Goal: Task Accomplishment & Management: Manage account settings

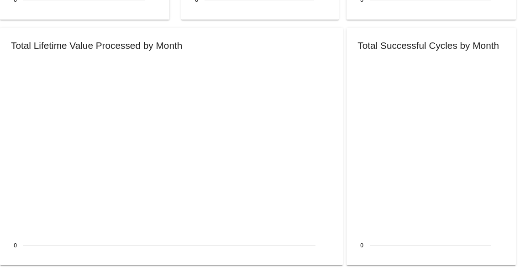
scroll to position [1005, 0]
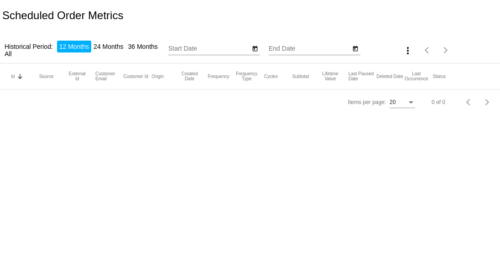
type input "9/12/2024"
type input "9/12/2025"
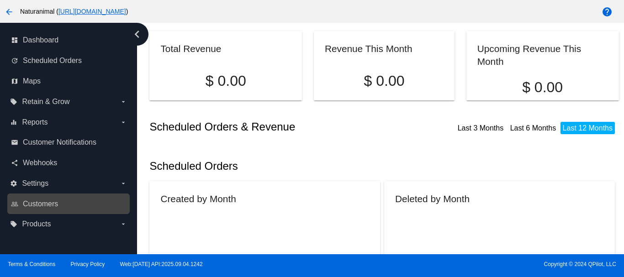
scroll to position [58, 0]
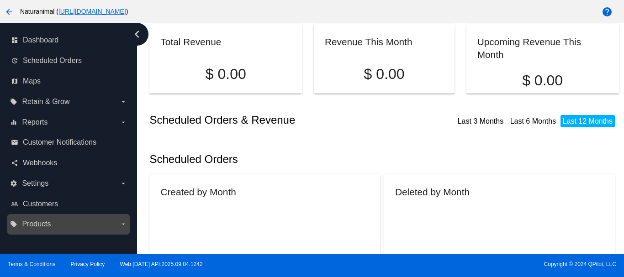
click at [55, 226] on label "local_offer Products arrow_drop_down" at bounding box center [68, 224] width 116 height 15
click at [0, 0] on input "local_offer Products arrow_drop_down" at bounding box center [0, 0] width 0 height 0
click at [55, 226] on label "local_offer Products arrow_drop_down" at bounding box center [68, 224] width 116 height 15
click at [0, 0] on input "local_offer Products arrow_drop_down" at bounding box center [0, 0] width 0 height 0
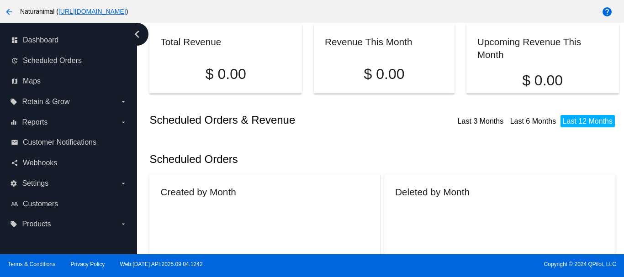
click at [44, 238] on nav "dashboard Dashboard update Scheduled Orders map Maps local_offer Retain & Grow …" at bounding box center [68, 132] width 137 height 219
click at [40, 243] on div "dashboard Dashboard update Scheduled Orders map Maps local_offer Retain & Grow …" at bounding box center [68, 138] width 137 height 231
click at [40, 244] on div "dashboard Dashboard update Scheduled Orders map Maps local_offer Retain & Grow …" at bounding box center [68, 138] width 137 height 231
click at [41, 244] on div "dashboard Dashboard update Scheduled Orders map Maps local_offer Retain & Grow …" at bounding box center [68, 138] width 137 height 231
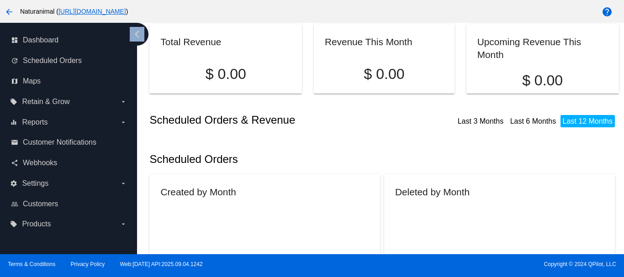
click at [41, 244] on div "dashboard Dashboard update Scheduled Orders map Maps local_offer Retain & Grow …" at bounding box center [68, 138] width 137 height 231
click at [42, 243] on div "dashboard Dashboard update Scheduled Orders map Maps local_offer Retain & Grow …" at bounding box center [68, 138] width 137 height 231
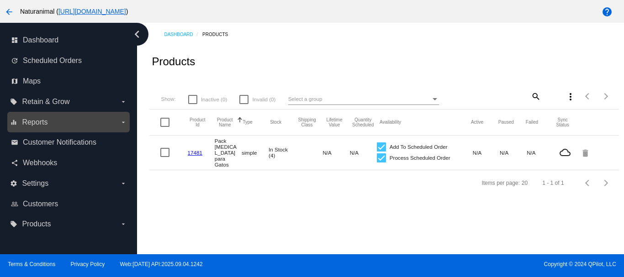
click at [63, 116] on label "equalizer Reports arrow_drop_down" at bounding box center [68, 122] width 116 height 15
click at [0, 0] on input "equalizer Reports arrow_drop_down" at bounding box center [0, 0] width 0 height 0
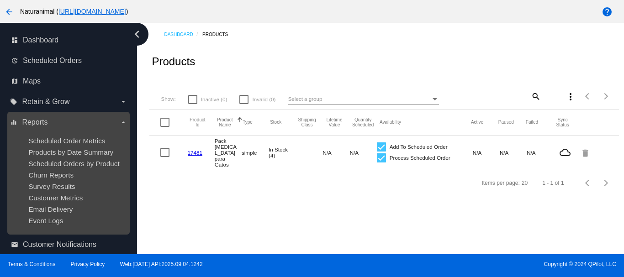
click at [63, 116] on label "equalizer Reports arrow_drop_down" at bounding box center [68, 122] width 116 height 15
click at [0, 0] on input "equalizer Reports arrow_drop_down" at bounding box center [0, 0] width 0 height 0
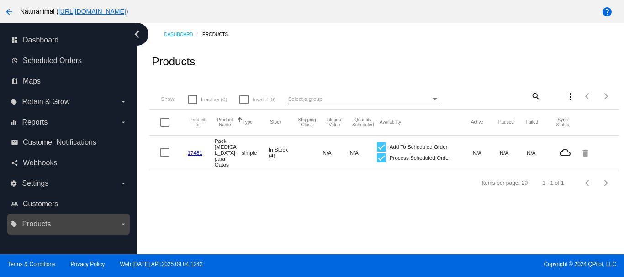
click at [57, 227] on label "local_offer Products arrow_drop_down" at bounding box center [68, 224] width 116 height 15
click at [0, 0] on input "local_offer Products arrow_drop_down" at bounding box center [0, 0] width 0 height 0
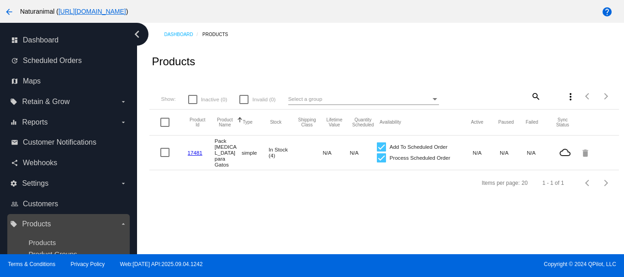
click at [57, 226] on label "local_offer Products arrow_drop_down" at bounding box center [68, 224] width 116 height 15
click at [0, 0] on input "local_offer Products arrow_drop_down" at bounding box center [0, 0] width 0 height 0
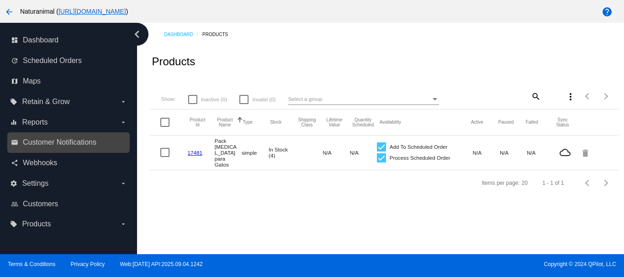
click at [71, 136] on link "email Customer Notifications" at bounding box center [69, 142] width 116 height 15
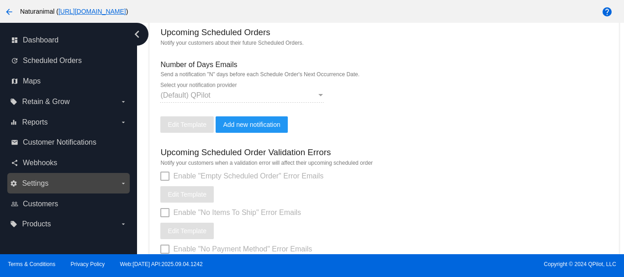
scroll to position [289, 0]
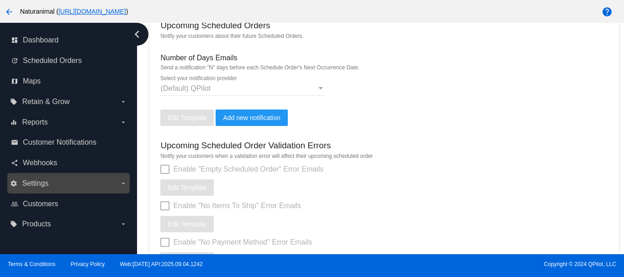
click at [70, 185] on label "settings Settings arrow_drop_down" at bounding box center [68, 183] width 116 height 15
click at [0, 0] on input "settings Settings arrow_drop_down" at bounding box center [0, 0] width 0 height 0
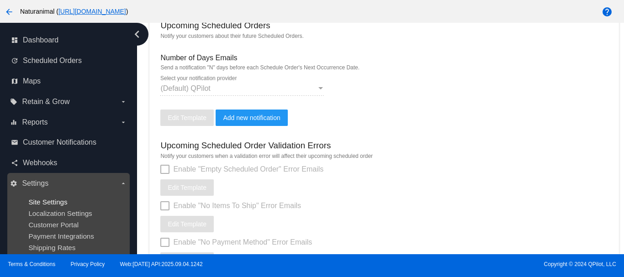
click at [53, 199] on span "Site Settings" at bounding box center [47, 202] width 39 height 8
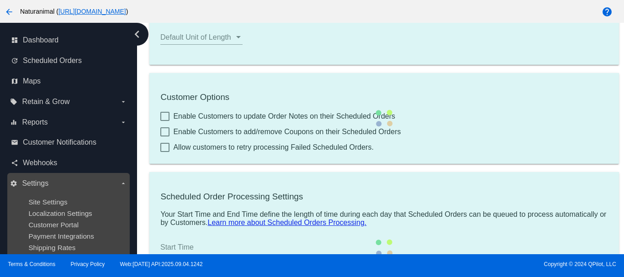
type input "00:00"
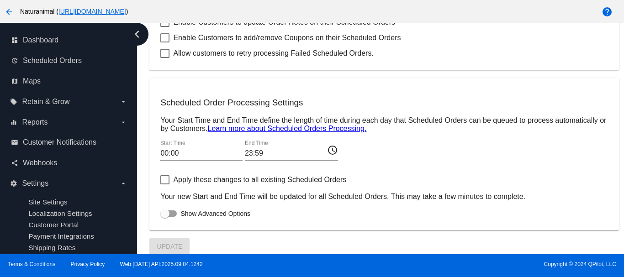
scroll to position [417, 0]
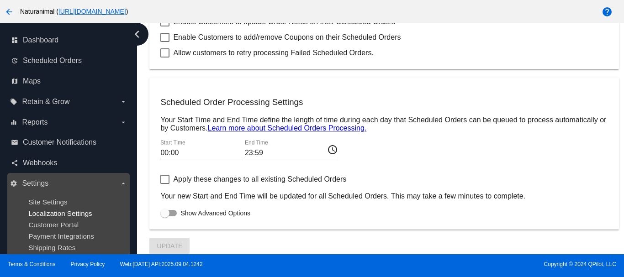
click at [63, 210] on span "Localization Settings" at bounding box center [59, 214] width 63 height 8
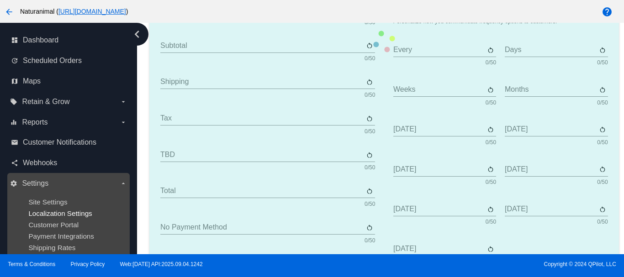
type input "Scheduled Order"
type input "Shipping Address"
type input "Frequency"
type input "Next Occurrence"
type input "Payment Method"
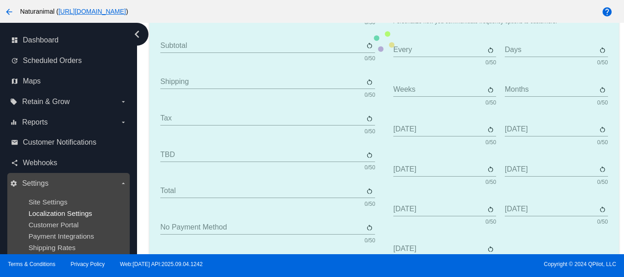
type input "Product"
type input "Quantity"
type input "Price"
type input "Out of stock"
type input "Subtotal"
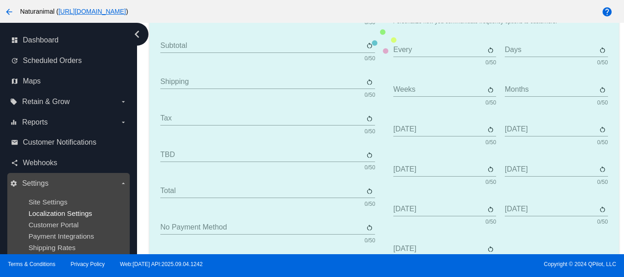
type input "Shipping"
type input "Tax"
type input "TBD"
type input "Total"
type input "No Payment Method"
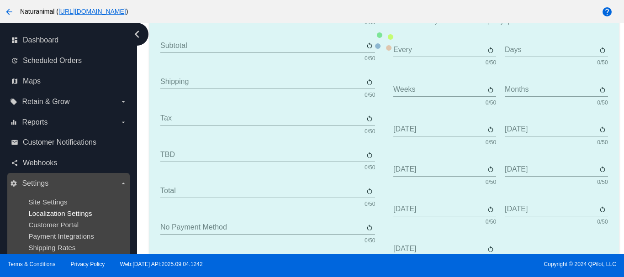
type input "Autoship & Save"
type input "Processing"
type input "Success"
type input "Failed"
type input "Retry"
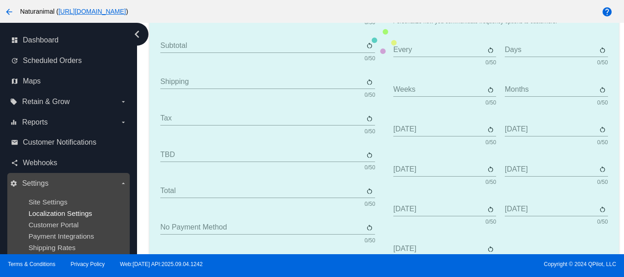
type input "Active"
type input "Paused"
type input "Deleted"
type input "Queued"
type input "Every"
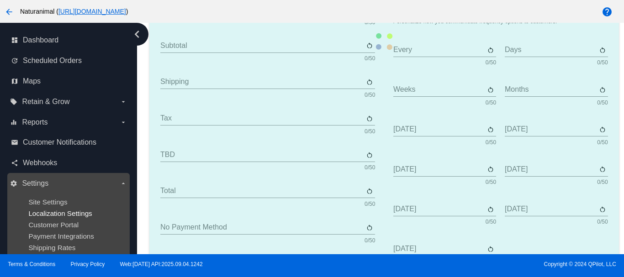
type input "Days"
type input "Weeks"
type input "Months"
type input "[DATE]"
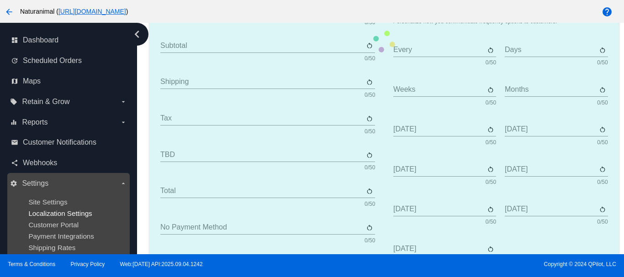
type input "[DATE]"
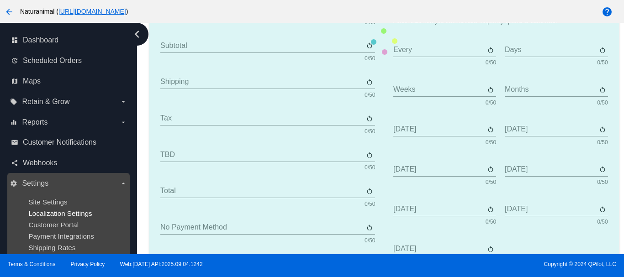
type input "The {frequency_day_number} {frequency_day_suffix} of every month"
type input "st"
type input "nd"
type input "rd"
type input "th"
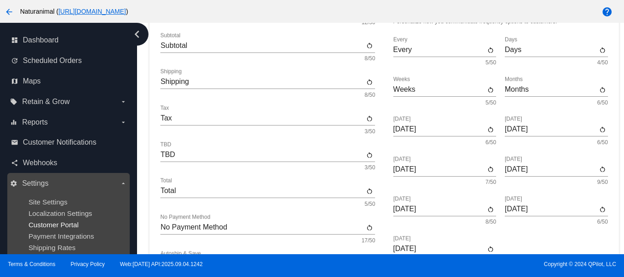
click at [60, 225] on span "Customer Portal" at bounding box center [53, 225] width 50 height 8
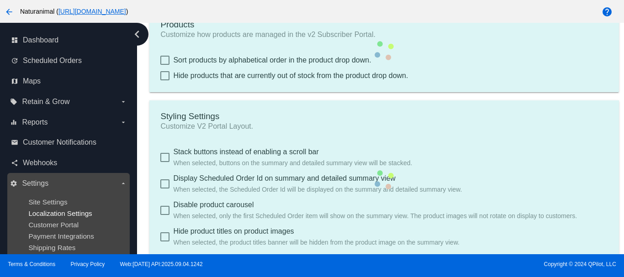
type input "Create a Subscription"
type input "[URL][DOMAIN_NAME]"
type input "1"
type input "20"
type input "500"
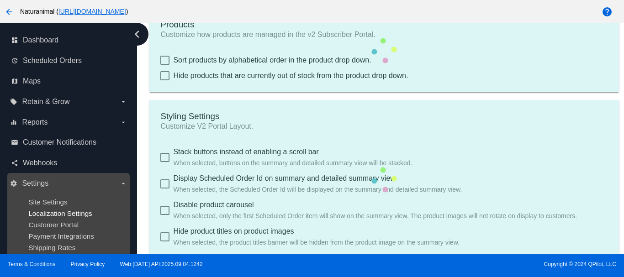
type input "500"
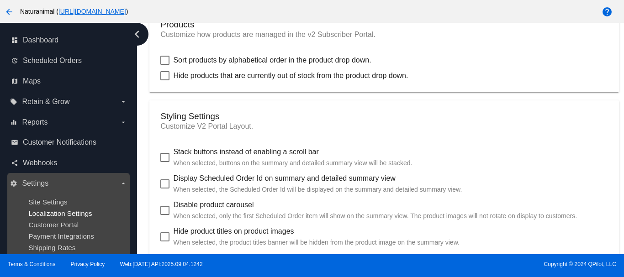
click at [66, 213] on span "Localization Settings" at bounding box center [59, 214] width 63 height 8
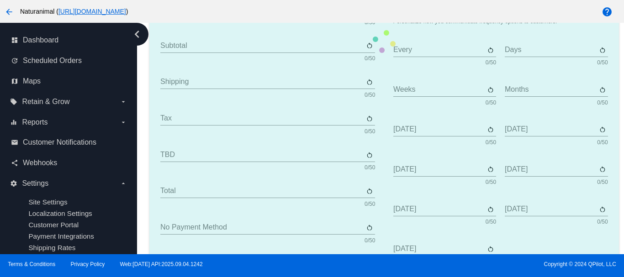
type input "Scheduled Order"
type input "Shipping Address"
type input "Frequency"
type input "Next Occurrence"
type input "Payment Method"
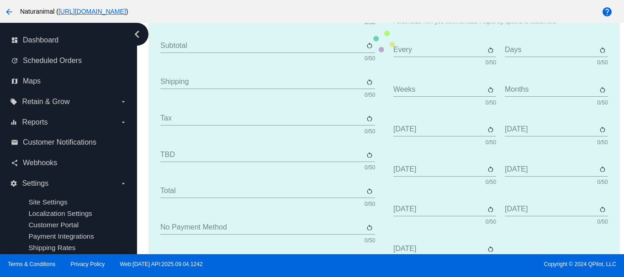
type input "Product"
type input "Quantity"
type input "Price"
type input "Out of stock"
type input "Subtotal"
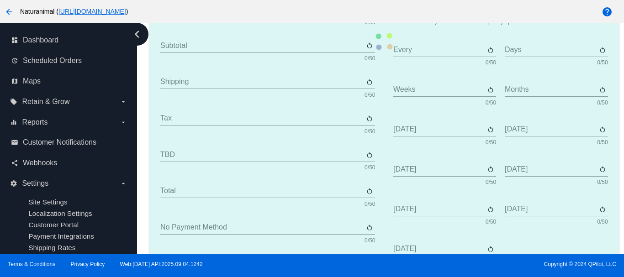
type input "Shipping"
type input "Tax"
type input "TBD"
type input "Total"
type input "No Payment Method"
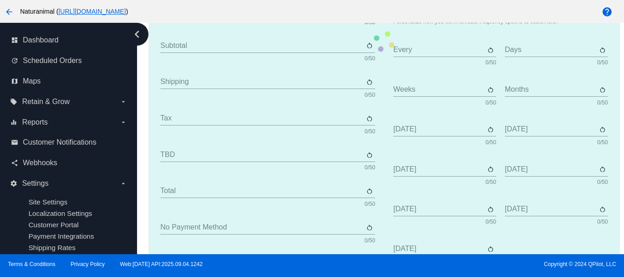
type input "Autoship & Save"
type input "Processing"
type input "Success"
type input "Failed"
type input "Retry"
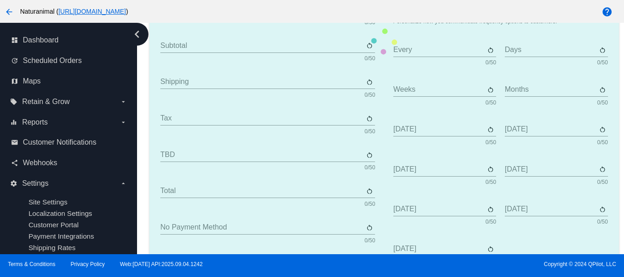
type input "Active"
type input "Paused"
type input "Deleted"
type input "Queued"
type input "Every"
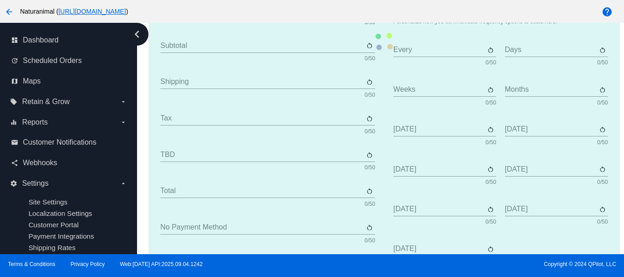
type input "Days"
type input "Weeks"
type input "Months"
type input "[DATE]"
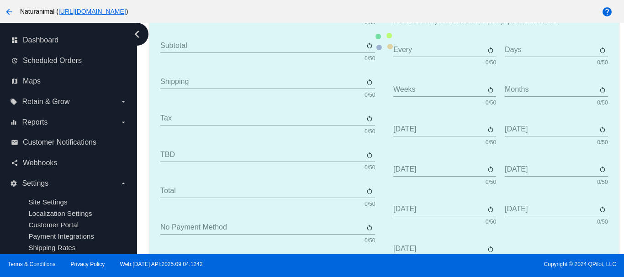
type input "[DATE]"
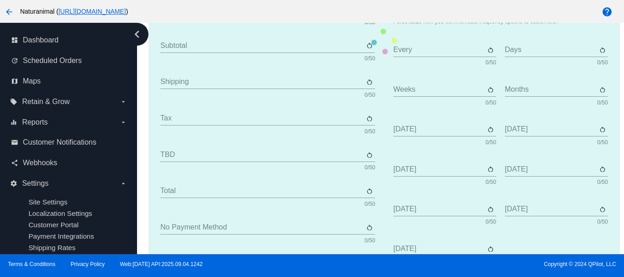
type input "The {frequency_day_number} {frequency_day_suffix} of every month"
type input "st"
type input "nd"
type input "rd"
type input "th"
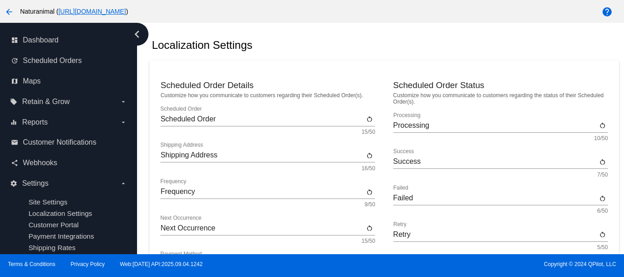
scroll to position [21, 0]
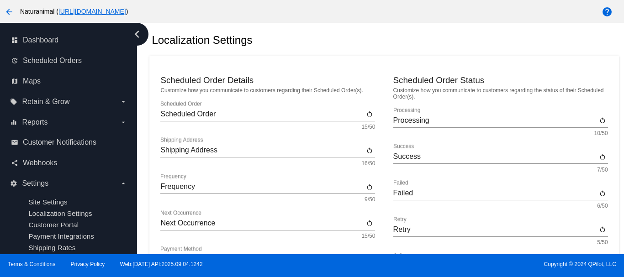
click at [229, 115] on input "Scheduled Order" at bounding box center [262, 114] width 204 height 8
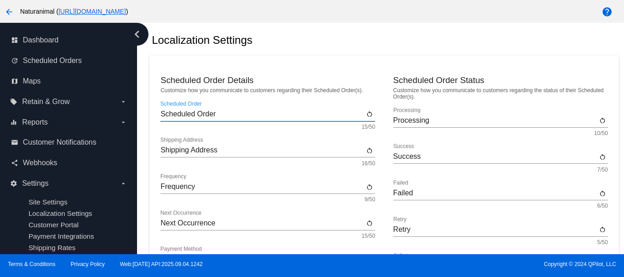
click at [233, 112] on input "Scheduled Order" at bounding box center [262, 114] width 204 height 8
type input "Programar pedido"
click at [215, 146] on div "Shipping Address Shipping Address" at bounding box center [262, 147] width 204 height 21
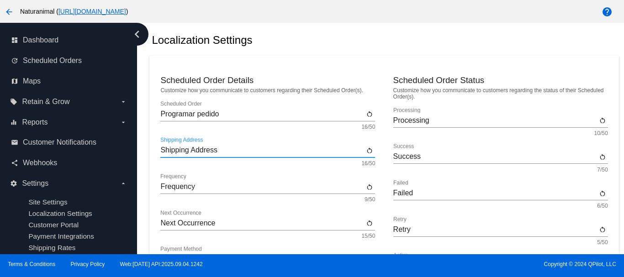
click at [215, 146] on div "Shipping Address Shipping Address" at bounding box center [262, 147] width 204 height 21
click at [216, 153] on input "Shipping Address" at bounding box center [262, 150] width 204 height 8
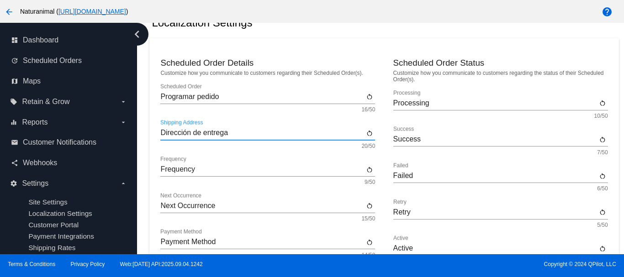
scroll to position [39, 0]
type input "Dirección de entrega"
click at [191, 173] on input "Frequency" at bounding box center [262, 169] width 204 height 8
click at [192, 172] on input "Frequency" at bounding box center [262, 169] width 204 height 8
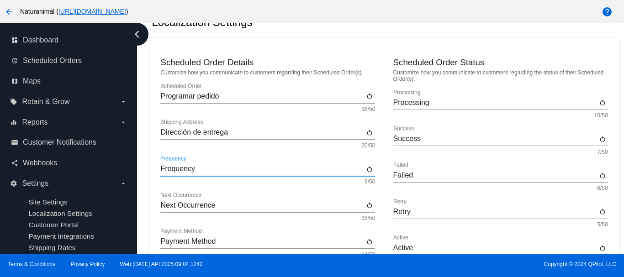
click at [192, 172] on input "Frequency" at bounding box center [262, 169] width 204 height 8
type input "Frecuencia"
click at [203, 202] on input "Next Occurrence" at bounding box center [262, 205] width 204 height 8
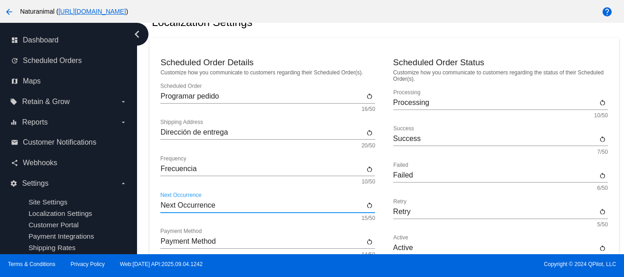
click at [203, 202] on input "Next Occurrence" at bounding box center [262, 205] width 204 height 8
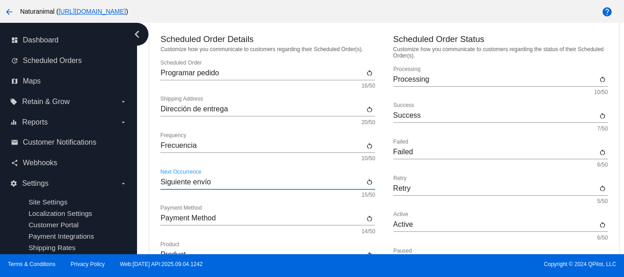
scroll to position [63, 0]
type input "Siguiente envío"
click at [206, 219] on input "Payment Method" at bounding box center [262, 218] width 204 height 8
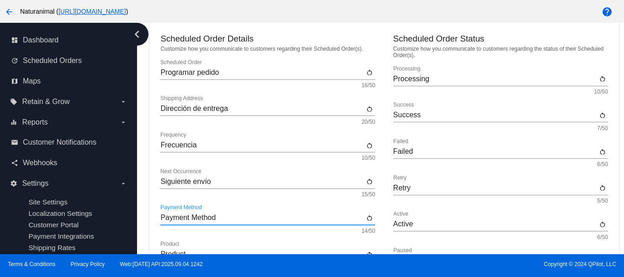
click at [206, 219] on input "Payment Method" at bounding box center [262, 218] width 204 height 8
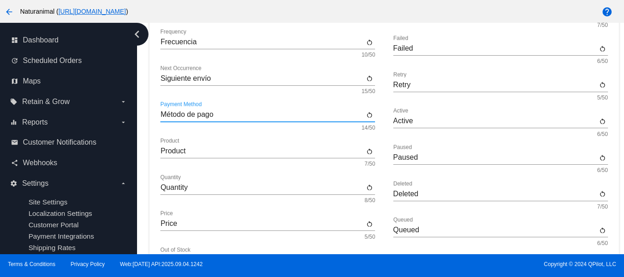
scroll to position [172, 0]
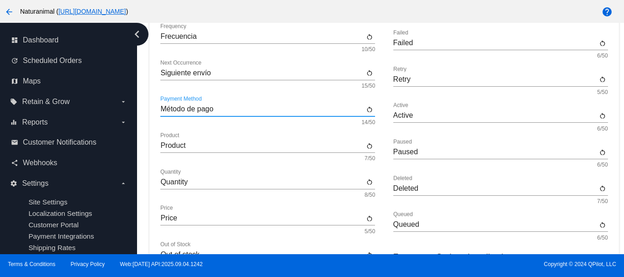
type input "Método de pago"
click at [184, 147] on input "Product" at bounding box center [262, 146] width 204 height 8
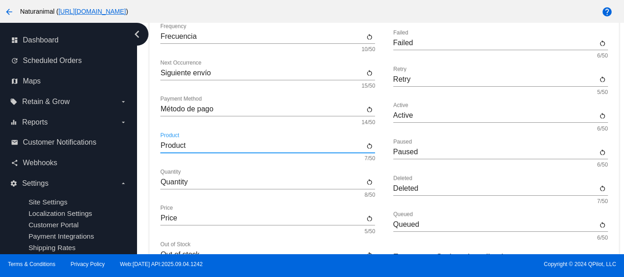
click at [184, 147] on input "Product" at bounding box center [262, 146] width 204 height 8
type input "Producto"
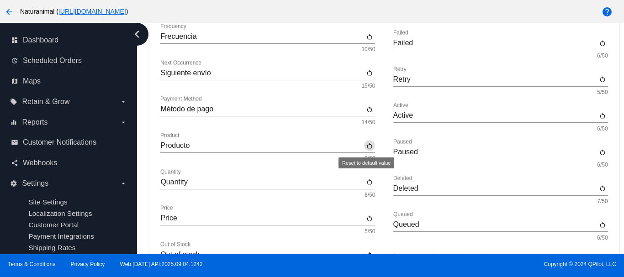
click at [178, 176] on div "Quantity Quantity" at bounding box center [262, 179] width 204 height 21
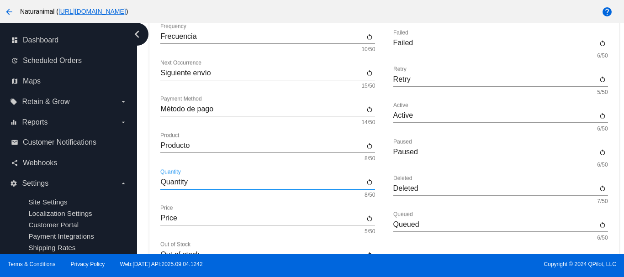
click at [179, 183] on input "Quantity" at bounding box center [262, 182] width 204 height 8
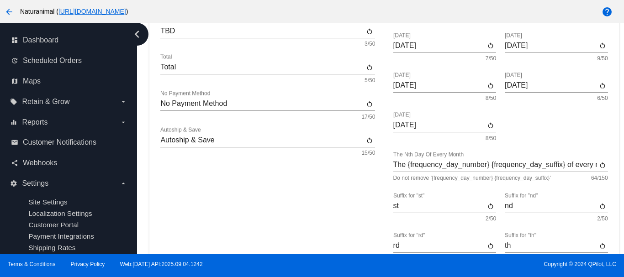
scroll to position [586, 0]
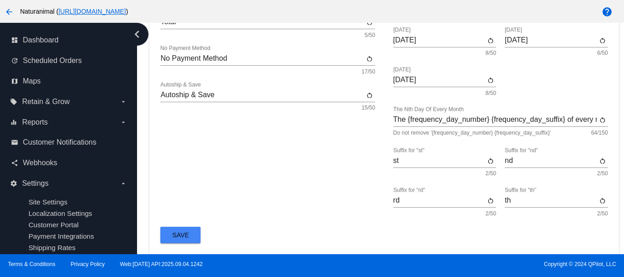
type input "Cantidad"
click at [182, 231] on button "Save" at bounding box center [180, 235] width 40 height 16
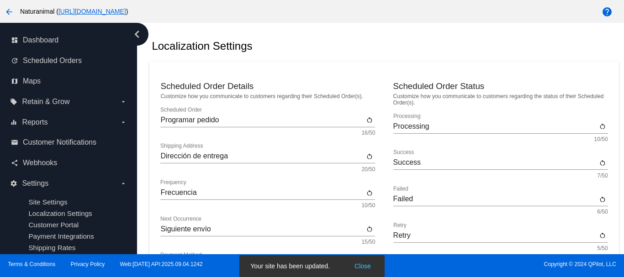
scroll to position [10, 0]
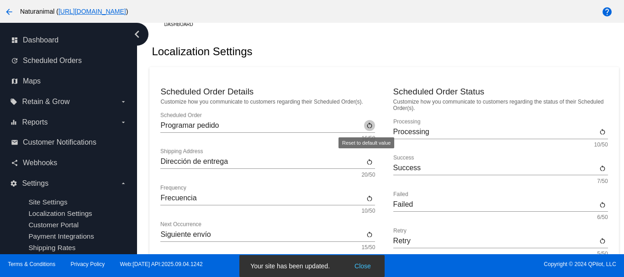
click at [366, 123] on mat-icon "restart_alt" at bounding box center [369, 125] width 7 height 8
type input "Scheduled Order"
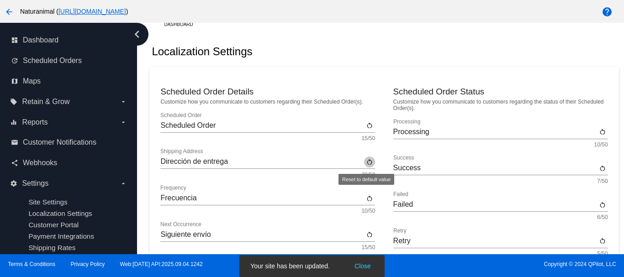
click at [367, 163] on mat-icon "restart_alt" at bounding box center [369, 162] width 7 height 8
type input "Shipping Address"
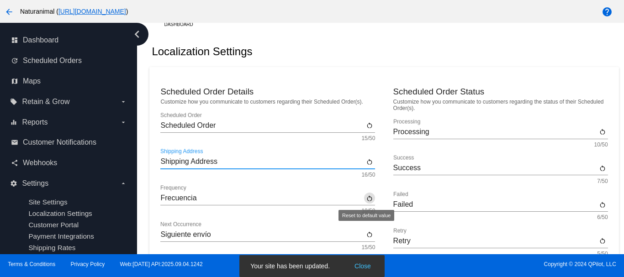
click at [366, 198] on mat-icon "restart_alt" at bounding box center [369, 199] width 7 height 8
type input "Frequency"
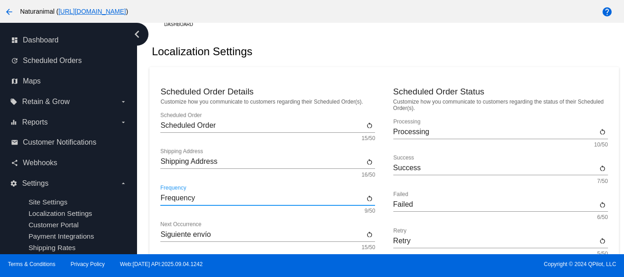
click at [193, 125] on input "Scheduled Order" at bounding box center [262, 125] width 204 height 8
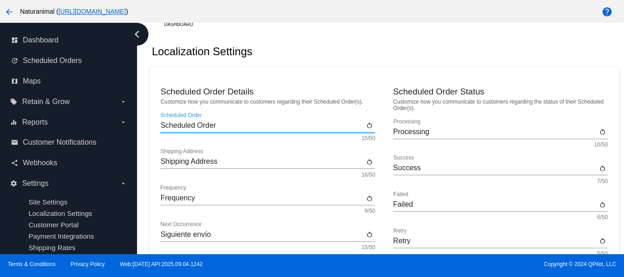
click at [193, 125] on input "Scheduled Order" at bounding box center [262, 125] width 204 height 8
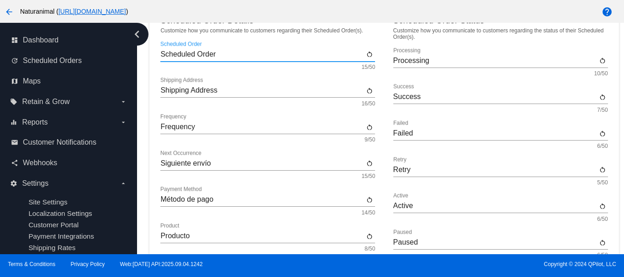
scroll to position [79, 0]
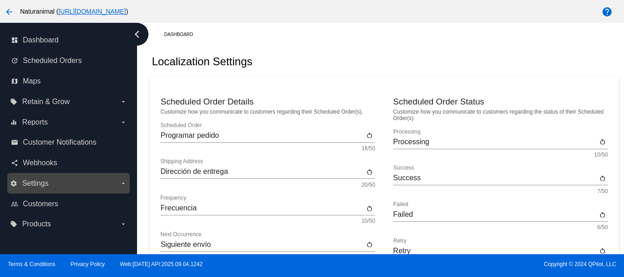
click at [32, 178] on label "settings Settings arrow_drop_down" at bounding box center [68, 183] width 116 height 15
click at [0, 0] on input "settings Settings arrow_drop_down" at bounding box center [0, 0] width 0 height 0
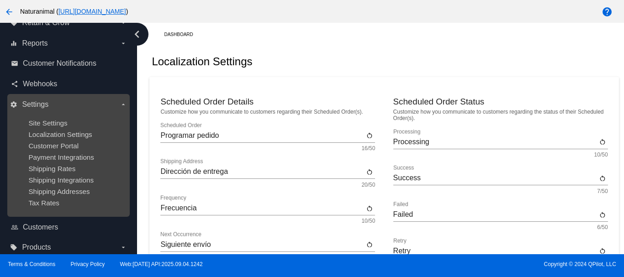
scroll to position [90, 0]
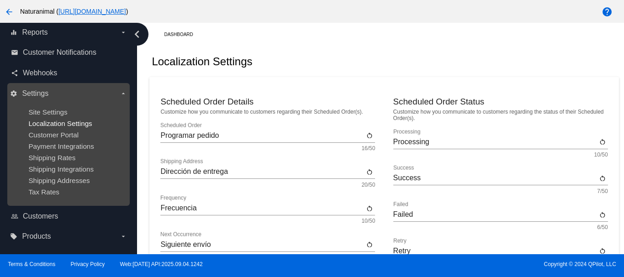
click at [72, 122] on span "Localization Settings" at bounding box center [59, 124] width 63 height 8
click at [62, 136] on span "Customer Portal" at bounding box center [53, 135] width 50 height 8
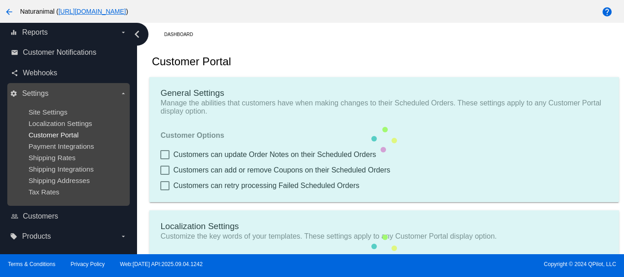
type input "Create a Subscription"
type input "[URL][DOMAIN_NAME]"
type input "1"
type input "20"
type input "500"
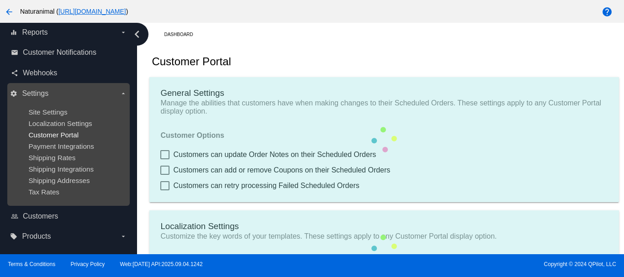
type input "500"
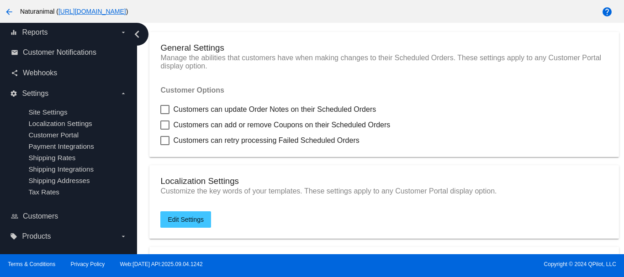
scroll to position [46, 0]
click at [162, 107] on div at bounding box center [164, 109] width 9 height 9
click at [164, 114] on input "Customers can update Order Notes on their Scheduled Orders" at bounding box center [164, 114] width 0 height 0
checkbox input "true"
click at [164, 121] on div at bounding box center [164, 124] width 9 height 9
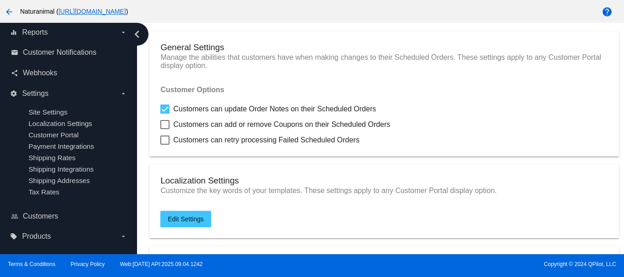
click at [164, 129] on input "Customers can add or remove Coupons on their Scheduled Orders" at bounding box center [164, 129] width 0 height 0
click at [163, 122] on div at bounding box center [164, 124] width 9 height 9
click at [164, 129] on input "Customers can add or remove Coupons on their Scheduled Orders" at bounding box center [164, 129] width 0 height 0
checkbox input "false"
click at [162, 138] on div at bounding box center [164, 140] width 9 height 9
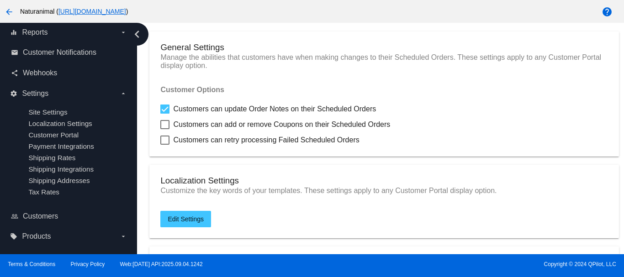
click at [164, 145] on input "Customers can retry processing Failed Scheduled Orders" at bounding box center [164, 145] width 0 height 0
checkbox input "true"
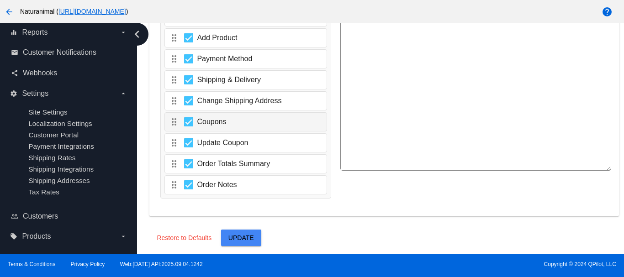
scroll to position [1635, 0]
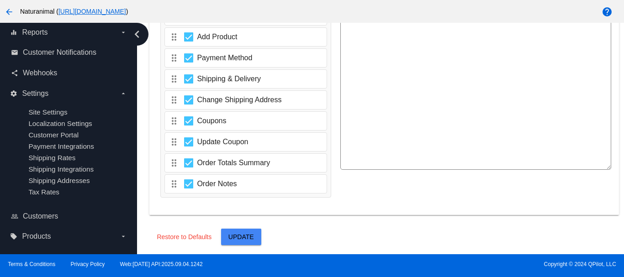
click at [228, 237] on span "Update" at bounding box center [241, 236] width 26 height 7
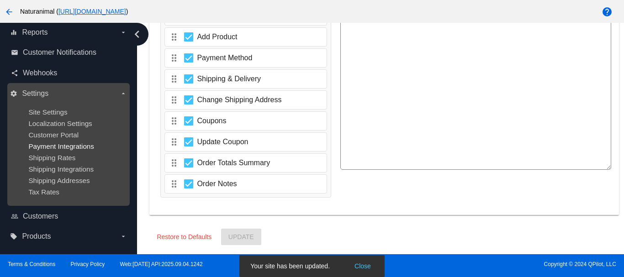
click at [55, 144] on span "Payment Integrations" at bounding box center [61, 146] width 66 height 8
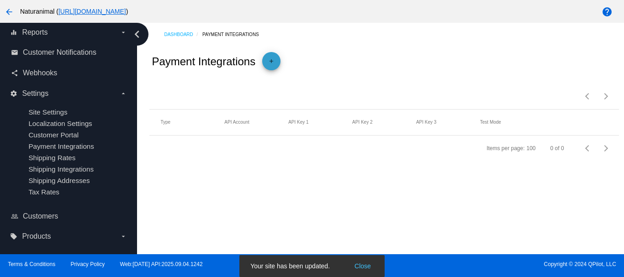
click at [272, 60] on mat-icon "add" at bounding box center [271, 63] width 11 height 11
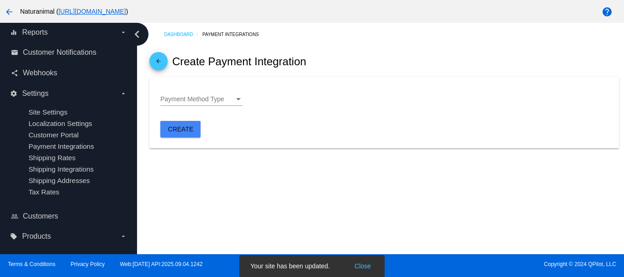
click at [221, 103] on div "Payment Method Type" at bounding box center [197, 99] width 74 height 7
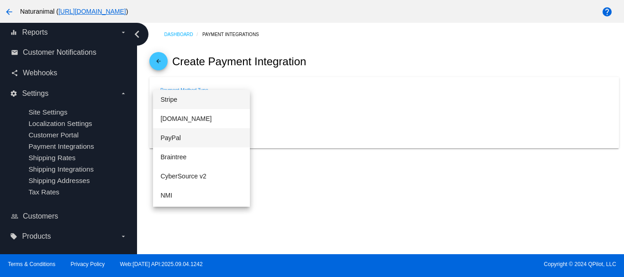
click at [189, 134] on span "PayPal" at bounding box center [201, 137] width 82 height 19
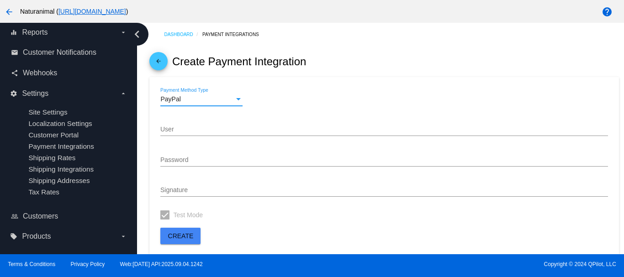
click at [214, 100] on div "PayPal" at bounding box center [197, 99] width 74 height 7
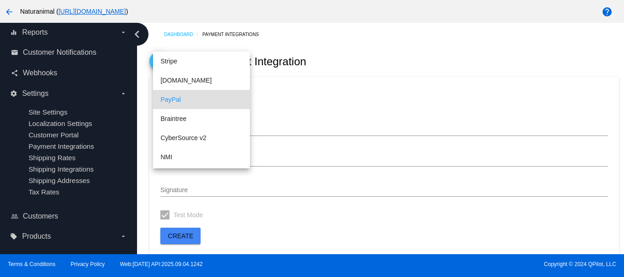
click at [209, 97] on span "PayPal" at bounding box center [201, 99] width 82 height 19
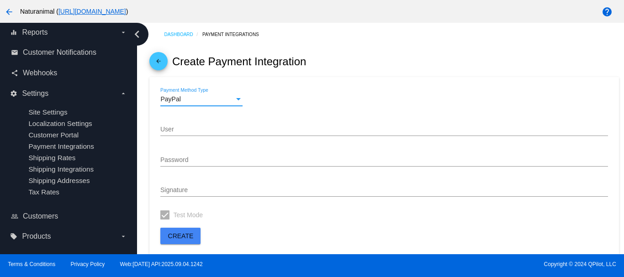
click at [211, 128] on input "User" at bounding box center [383, 129] width 447 height 7
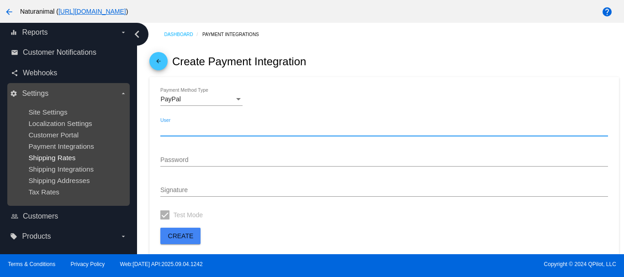
click at [67, 154] on span "Shipping Rates" at bounding box center [51, 158] width 47 height 8
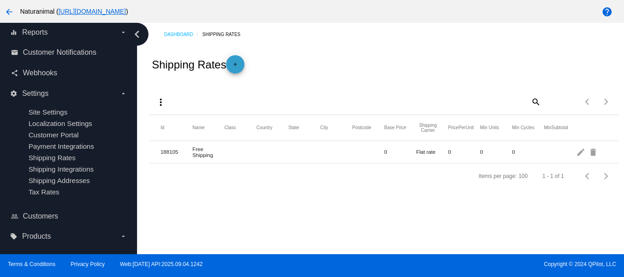
click at [235, 62] on mat-icon "add" at bounding box center [235, 66] width 11 height 11
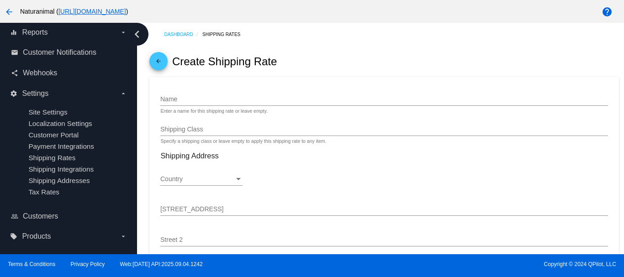
click at [159, 58] on mat-icon "arrow_back" at bounding box center [158, 63] width 11 height 11
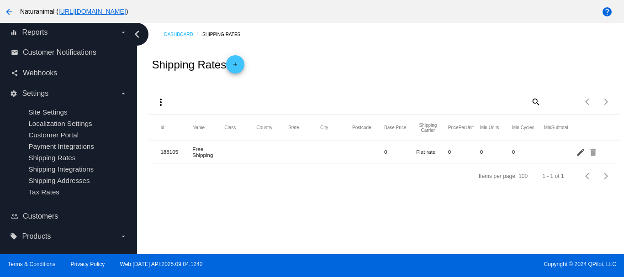
click at [579, 151] on mat-icon "edit" at bounding box center [581, 152] width 11 height 14
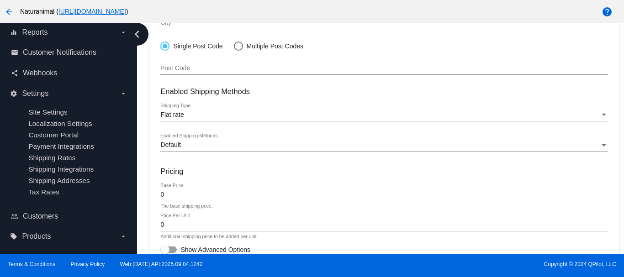
scroll to position [304, 0]
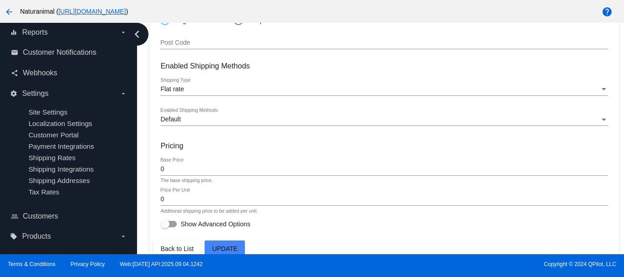
click at [194, 167] on input "0" at bounding box center [383, 169] width 447 height 7
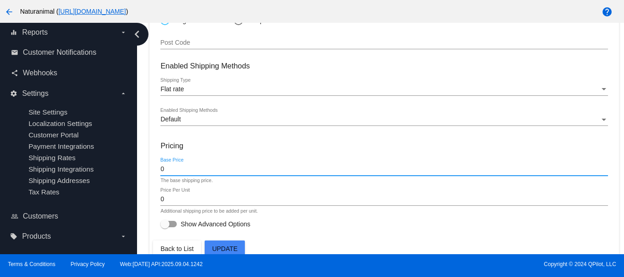
click at [194, 167] on input "0" at bounding box center [383, 169] width 447 height 7
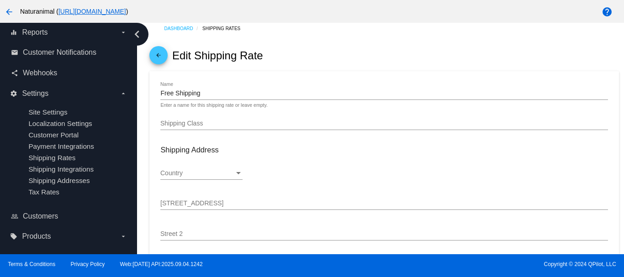
scroll to position [0, 0]
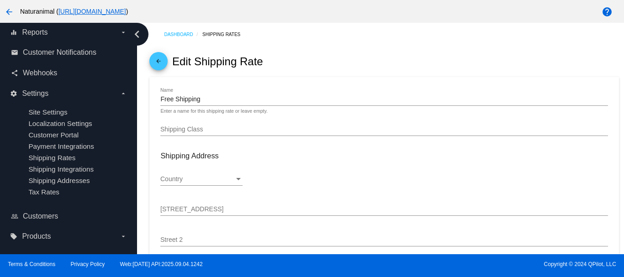
click at [160, 58] on mat-icon "arrow_back" at bounding box center [158, 63] width 11 height 11
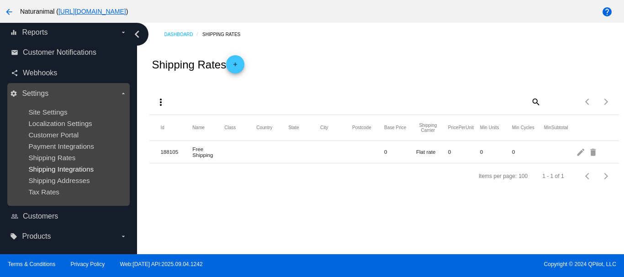
click at [74, 168] on span "Shipping Integrations" at bounding box center [60, 169] width 65 height 8
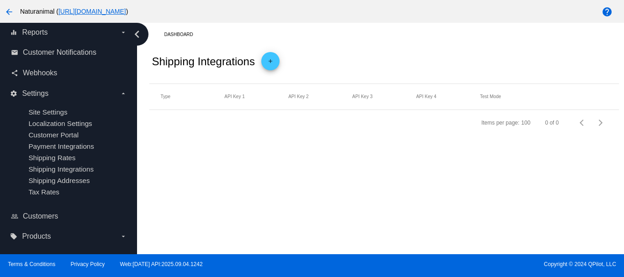
click at [270, 65] on mat-icon "add" at bounding box center [270, 63] width 11 height 11
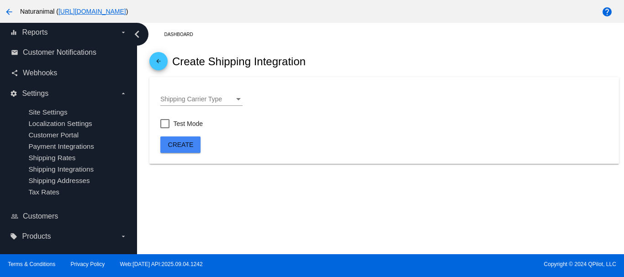
click at [220, 107] on div "Shipping Carrier Type Shipping Carrier Type" at bounding box center [201, 101] width 82 height 26
click at [223, 103] on div "Shipping Carrier Type" at bounding box center [197, 99] width 74 height 7
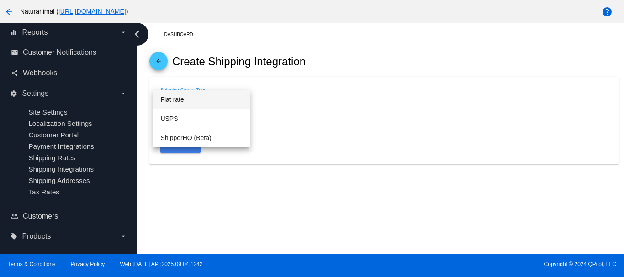
click at [305, 138] on div at bounding box center [312, 138] width 624 height 277
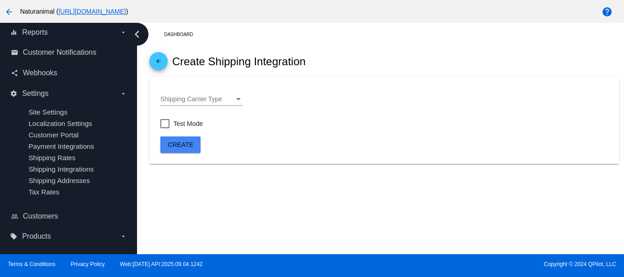
click at [158, 57] on span "arrow_back" at bounding box center [158, 63] width 11 height 22
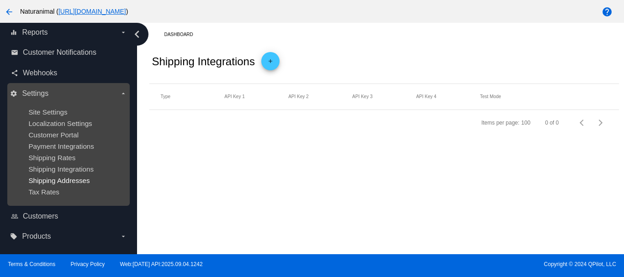
click at [60, 179] on span "Shipping Addresses" at bounding box center [58, 181] width 61 height 8
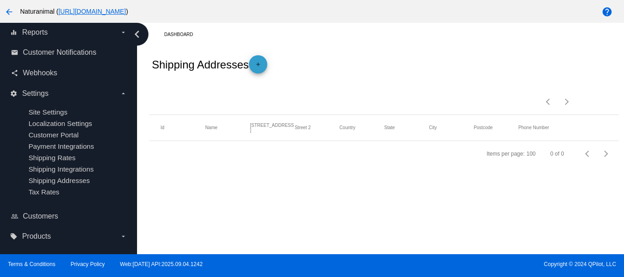
click at [254, 63] on link "add" at bounding box center [258, 64] width 18 height 18
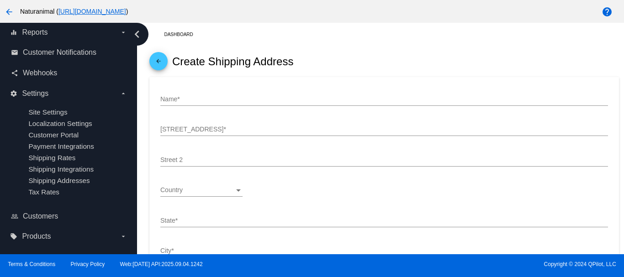
click at [157, 57] on span "arrow_back" at bounding box center [158, 63] width 11 height 22
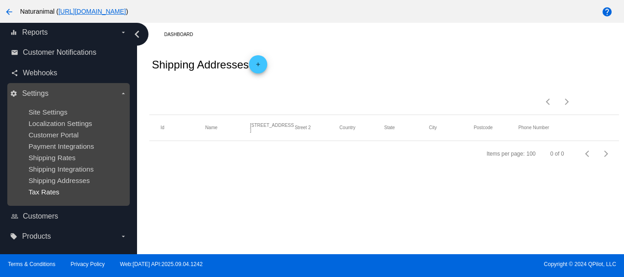
click at [52, 190] on span "Tax Rates" at bounding box center [43, 192] width 31 height 8
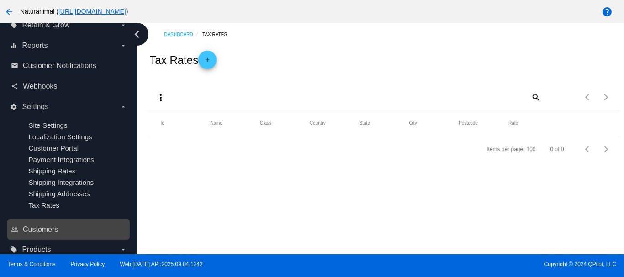
scroll to position [90, 0]
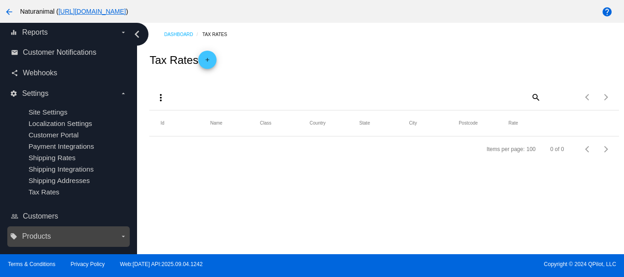
click at [84, 229] on label "local_offer Products arrow_drop_down" at bounding box center [68, 236] width 116 height 15
click at [0, 0] on input "local_offer Products arrow_drop_down" at bounding box center [0, 0] width 0 height 0
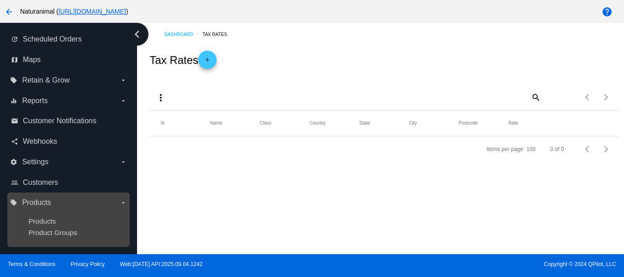
scroll to position [21, 0]
click at [40, 196] on label "local_offer Products arrow_drop_down" at bounding box center [68, 202] width 116 height 15
click at [0, 0] on input "local_offer Products arrow_drop_down" at bounding box center [0, 0] width 0 height 0
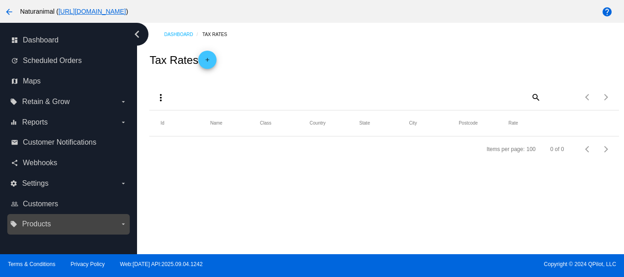
scroll to position [0, 0]
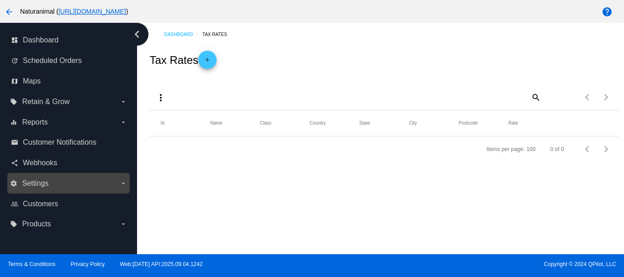
click at [91, 185] on label "settings Settings arrow_drop_down" at bounding box center [68, 183] width 116 height 15
click at [0, 0] on input "settings Settings arrow_drop_down" at bounding box center [0, 0] width 0 height 0
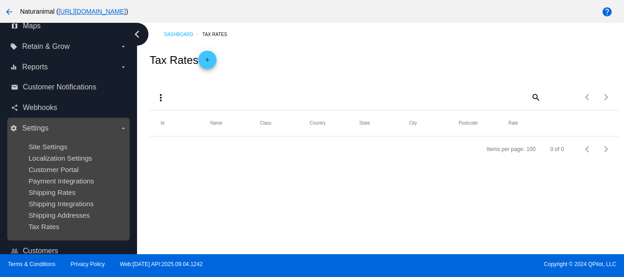
scroll to position [81, 0]
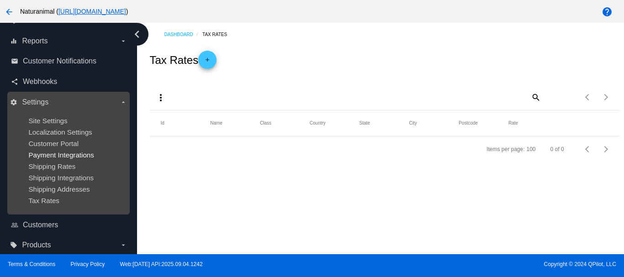
click at [63, 154] on span "Payment Integrations" at bounding box center [61, 155] width 66 height 8
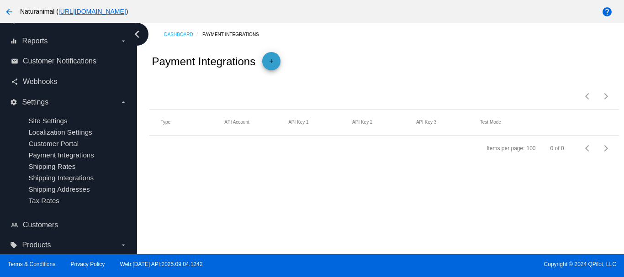
click at [273, 69] on span "add" at bounding box center [271, 63] width 11 height 22
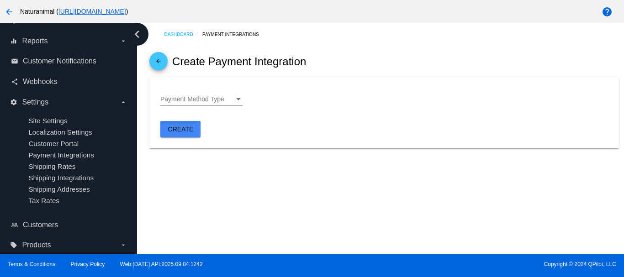
click at [231, 99] on div "Payment Method Type" at bounding box center [197, 99] width 74 height 7
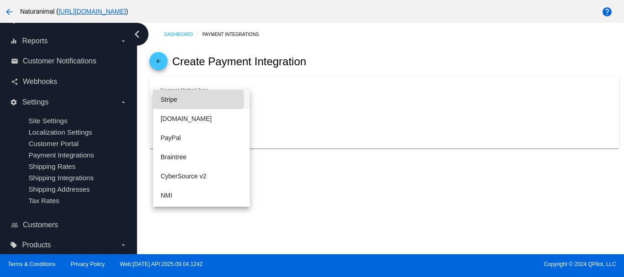
click at [181, 99] on span "Stripe" at bounding box center [201, 99] width 82 height 19
